Goal: Transaction & Acquisition: Purchase product/service

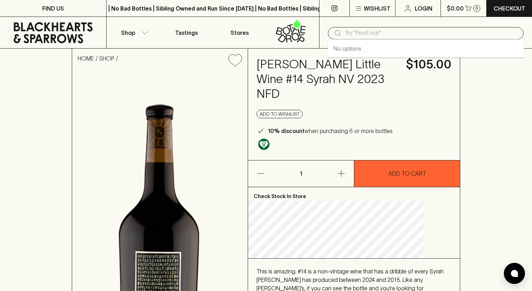
click at [347, 37] on input "text" at bounding box center [430, 32] width 173 height 11
type input "[PERSON_NAME]"
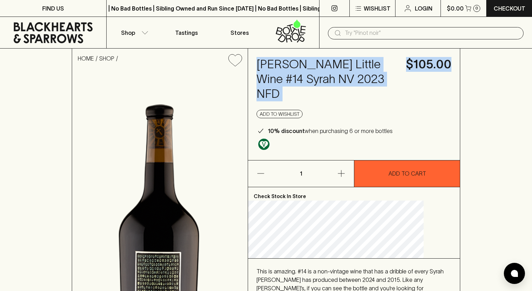
drag, startPoint x: 274, startPoint y: 63, endPoint x: 399, endPoint y: 81, distance: 126.1
click at [399, 81] on div "[PERSON_NAME] Little Wine #14 Syrah NV 2023 NFD $105.00 Add to wishlist 10% dis…" at bounding box center [354, 104] width 212 height 111
copy div "[PERSON_NAME] Little Wine #14 Syrah NV 2023 NFD $105.00"
